Goal: Information Seeking & Learning: Learn about a topic

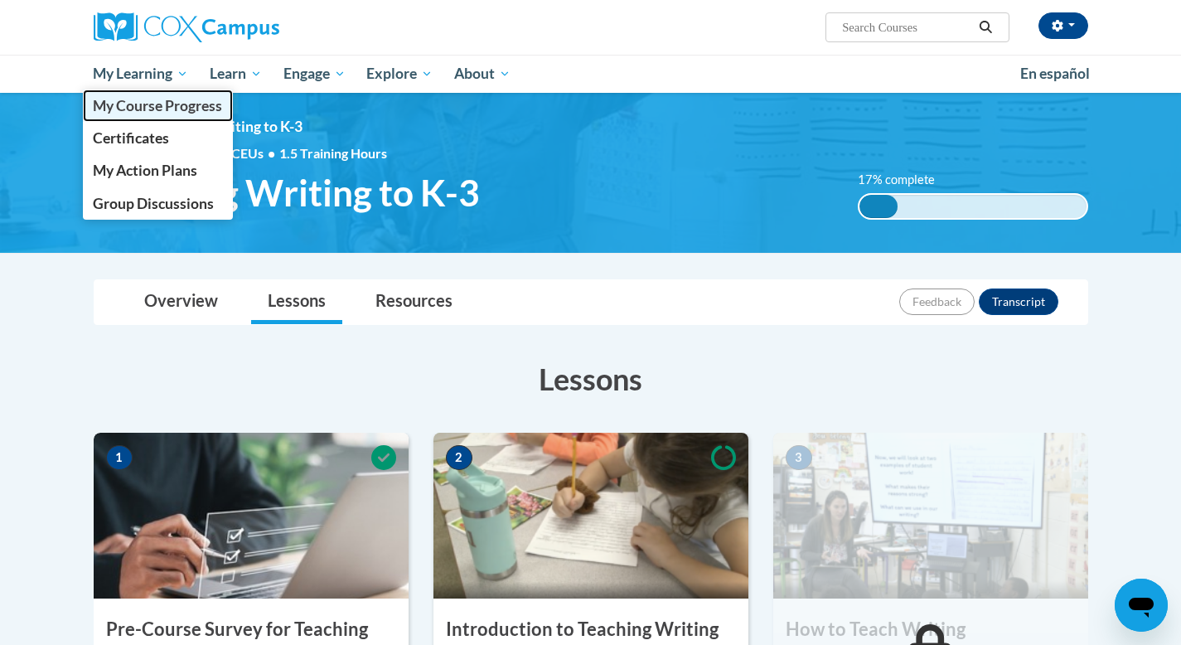
click at [152, 108] on span "My Course Progress" at bounding box center [157, 105] width 129 height 17
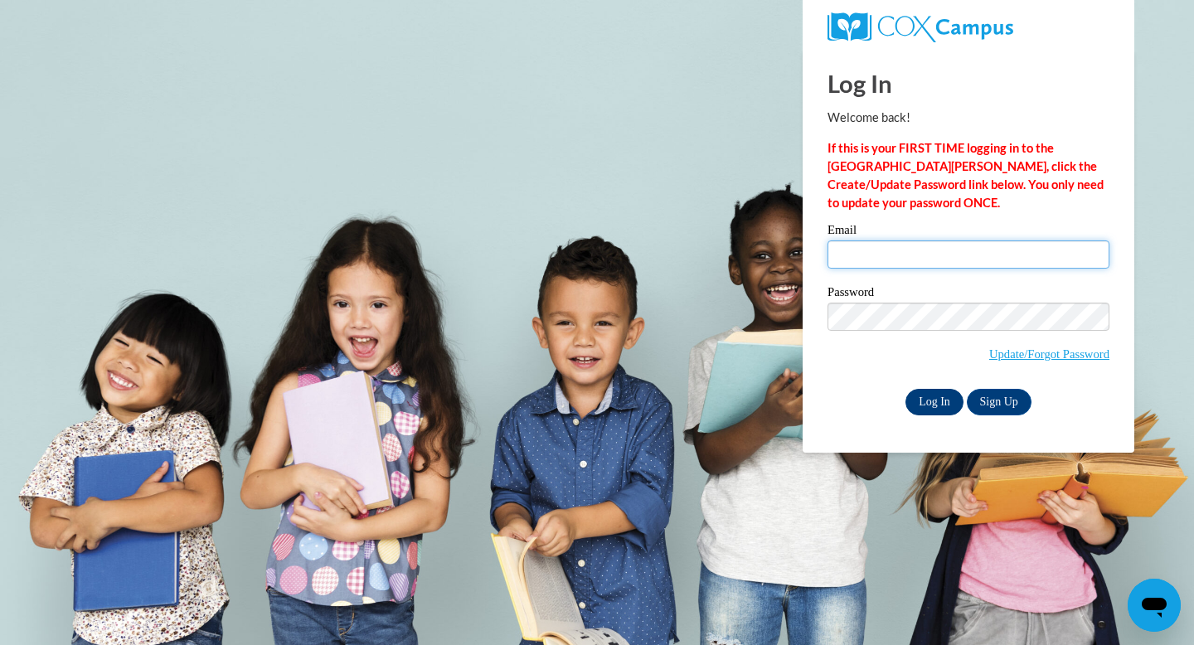
type input "donnamschiele@gmail.com"
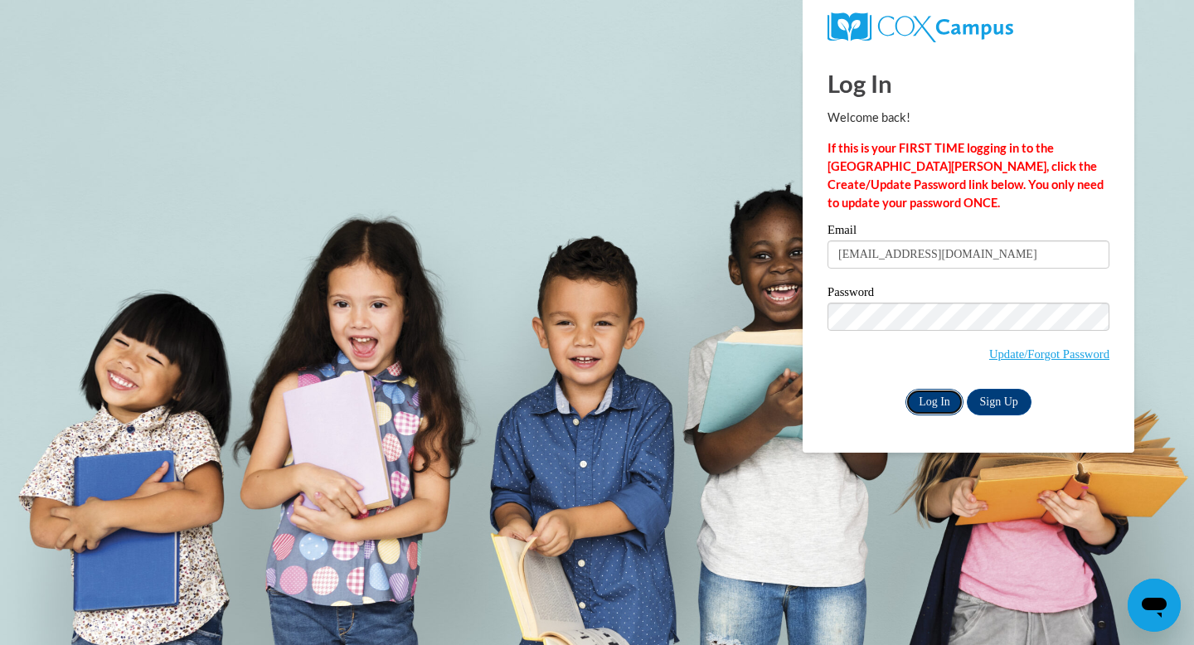
click at [940, 406] on input "Log In" at bounding box center [934, 402] width 58 height 27
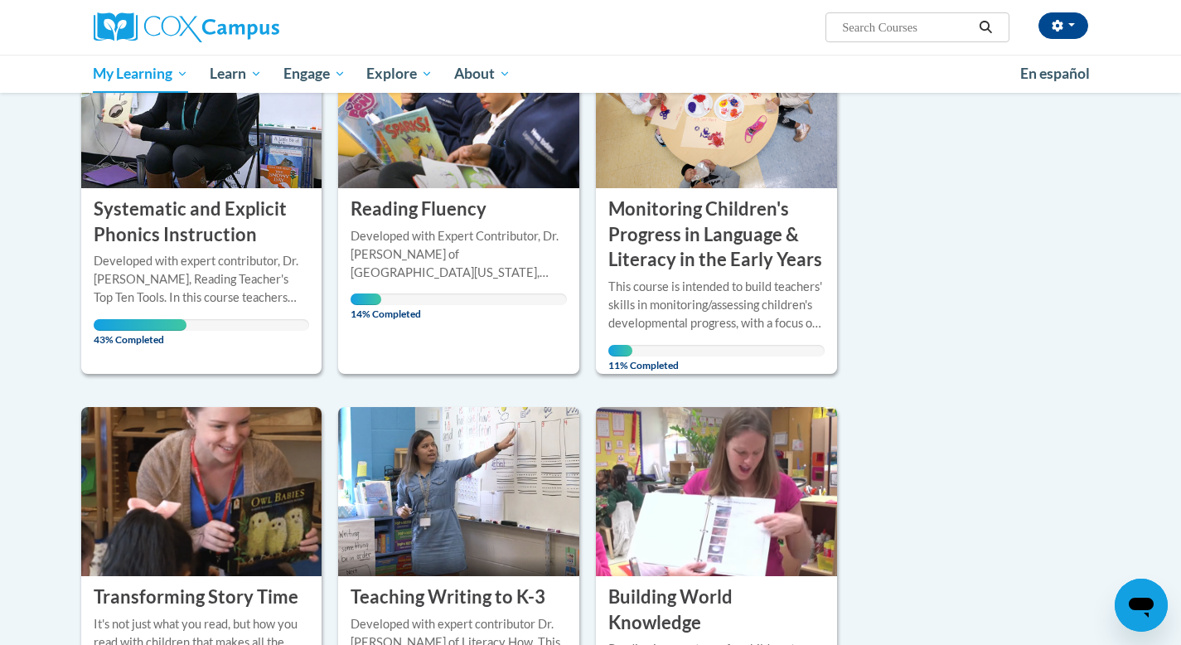
scroll to position [294, 0]
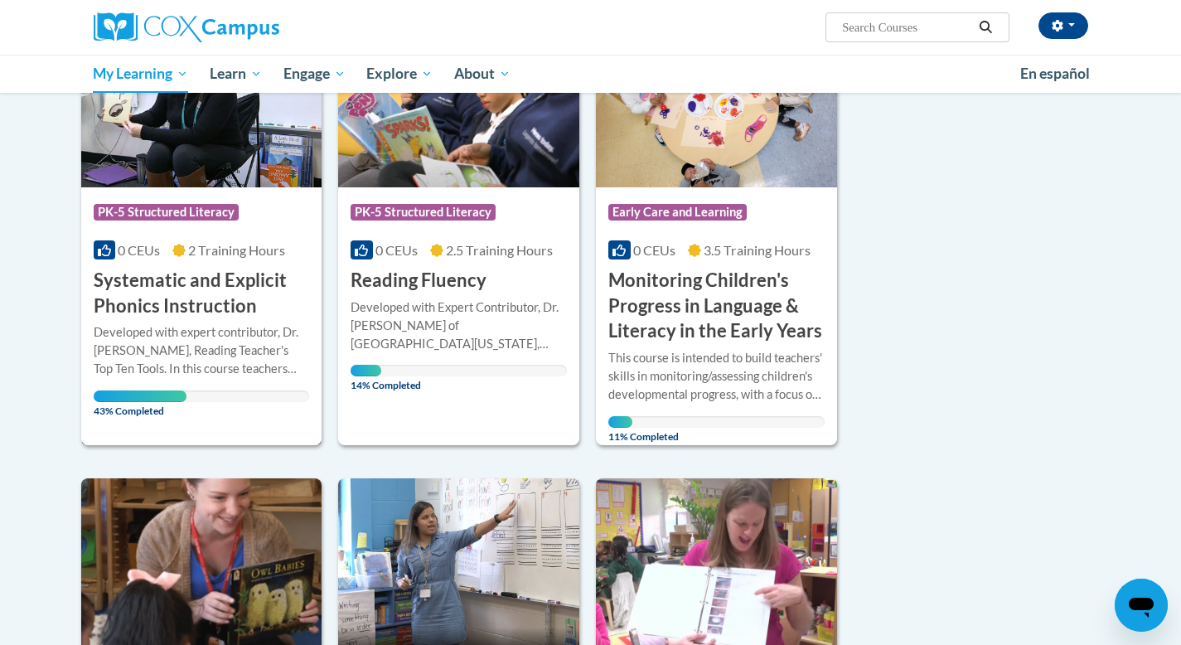
click at [180, 299] on h3 "Systematic and Explicit Phonics Instruction" at bounding box center [202, 293] width 216 height 51
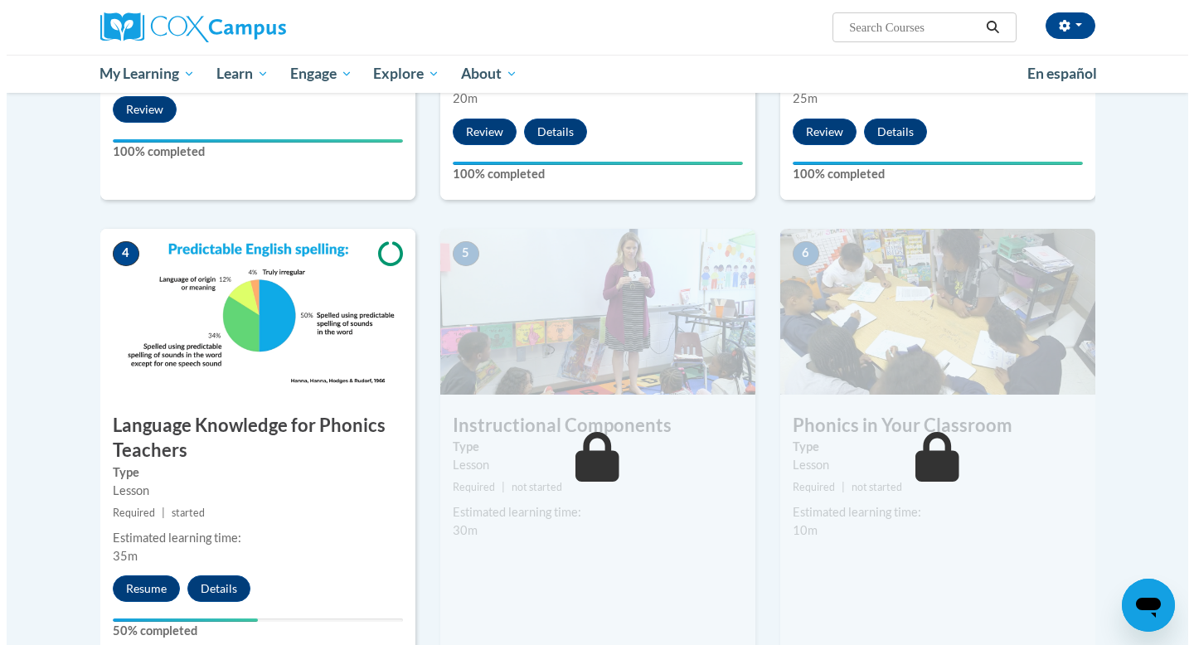
scroll to position [638, 0]
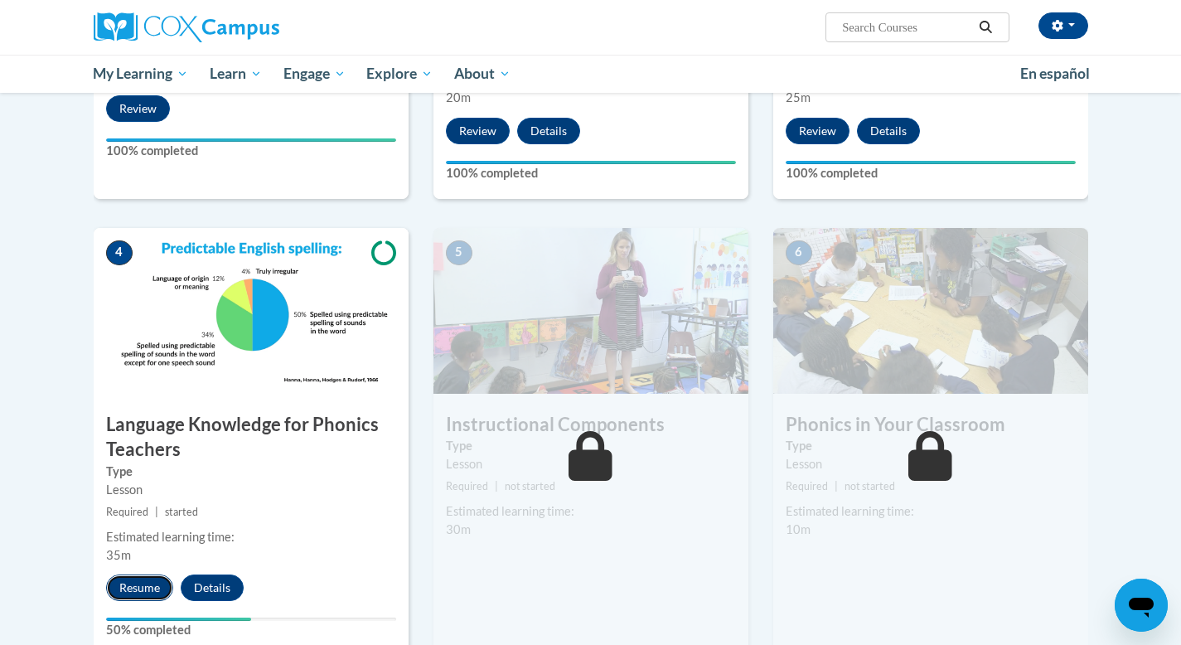
click at [133, 581] on button "Resume" at bounding box center [139, 588] width 67 height 27
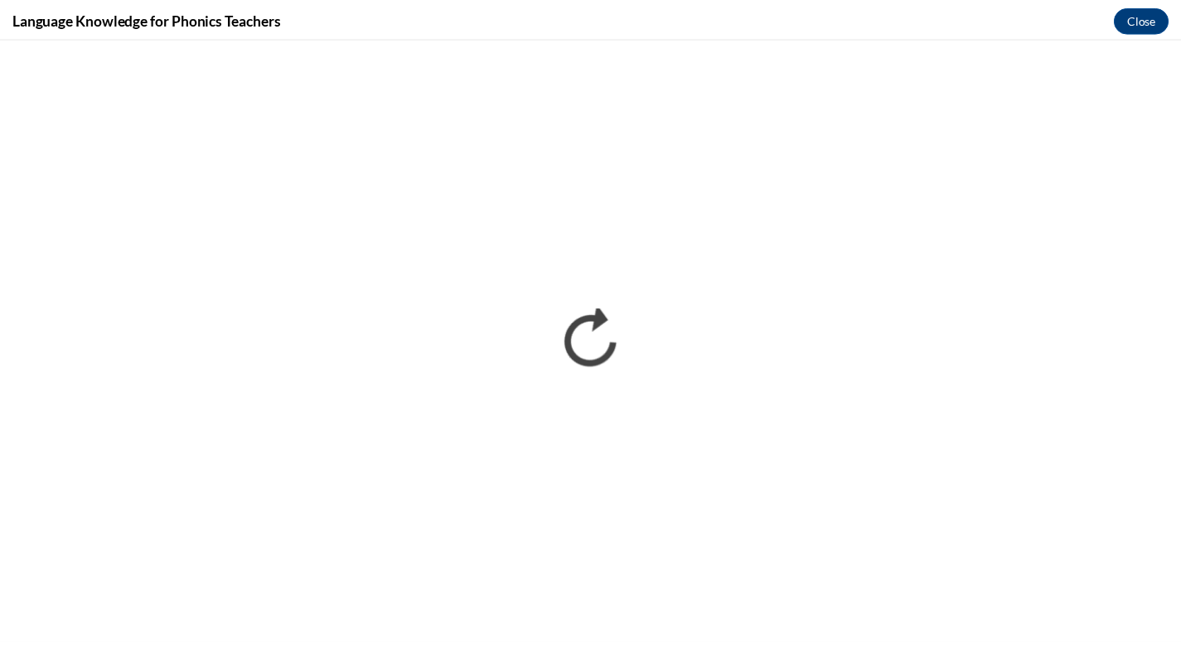
scroll to position [0, 0]
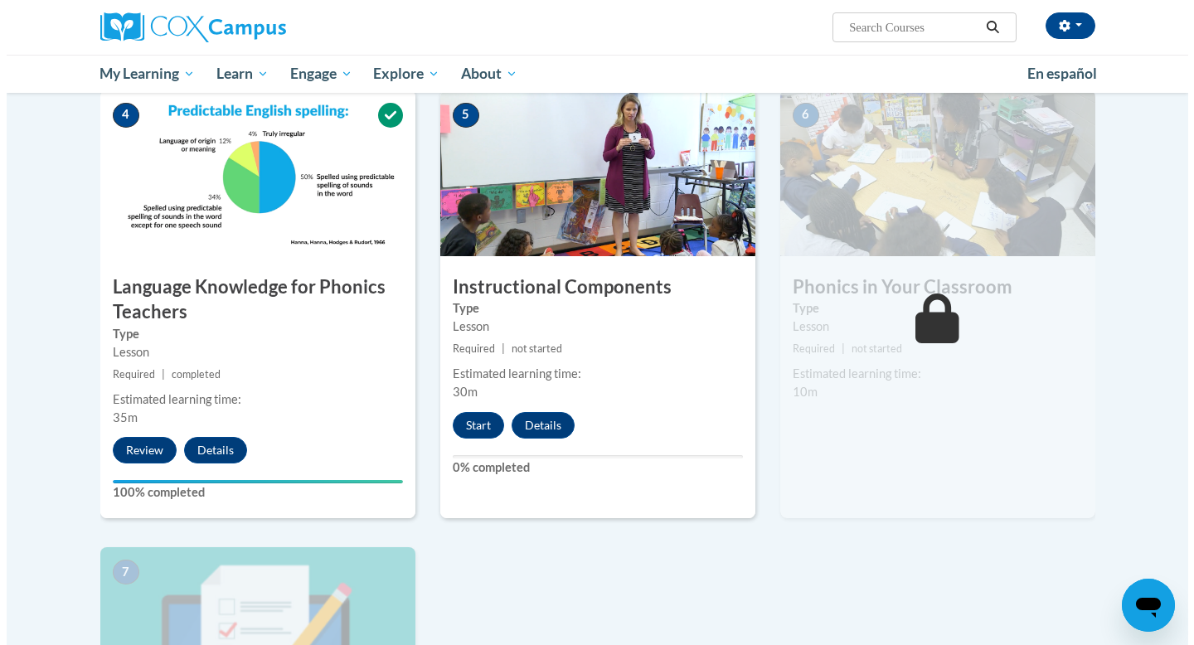
scroll to position [703, 0]
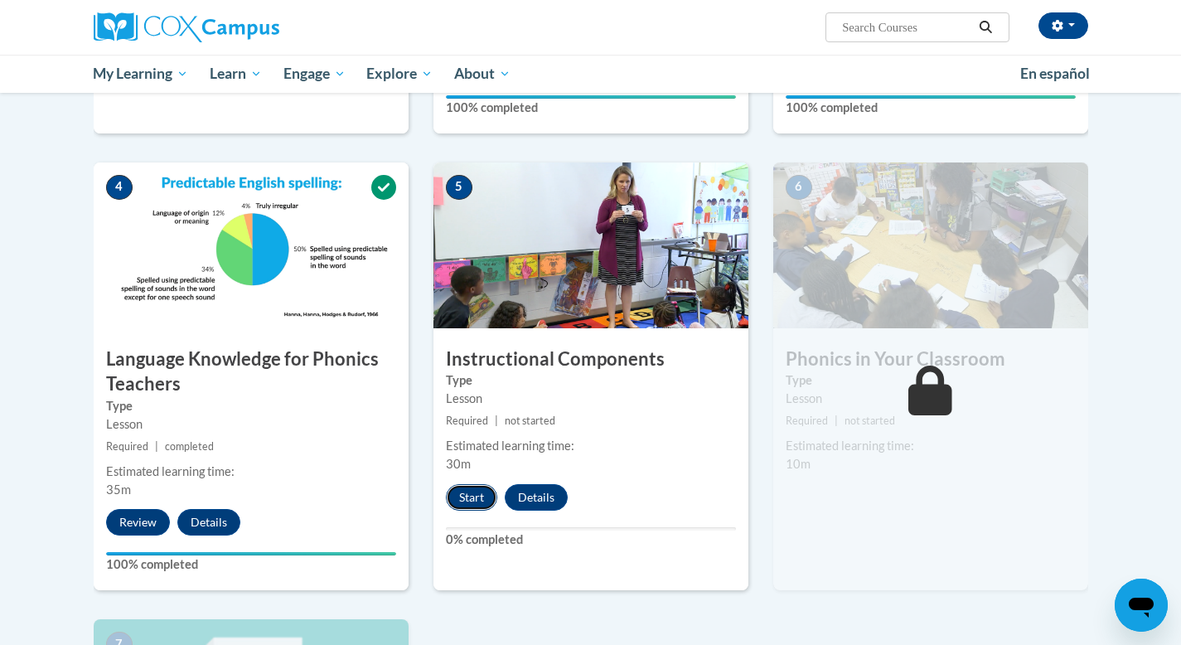
click at [478, 496] on button "Start" at bounding box center [471, 497] width 51 height 27
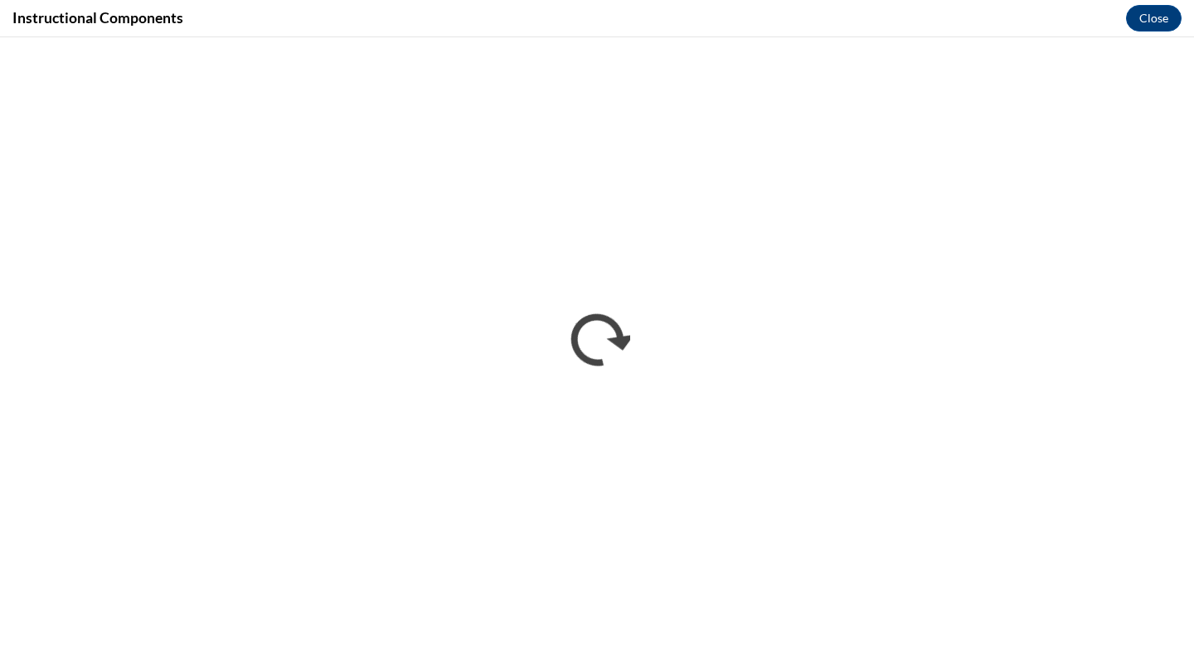
scroll to position [0, 0]
